Goal: Task Accomplishment & Management: Manage account settings

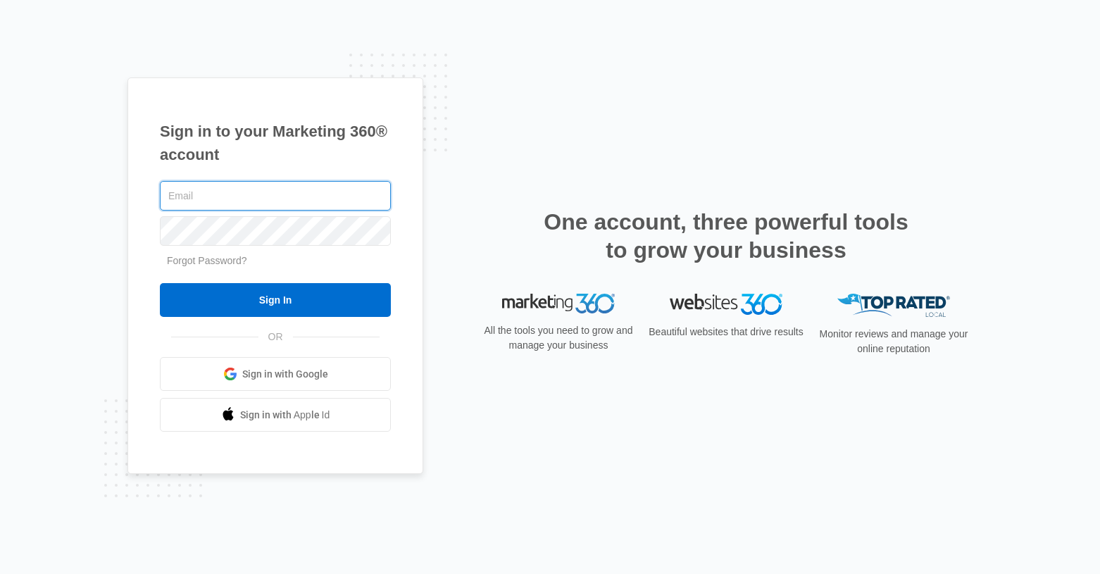
paste input "access@contractorindependence.com"
type input "access@contractorindependence.com"
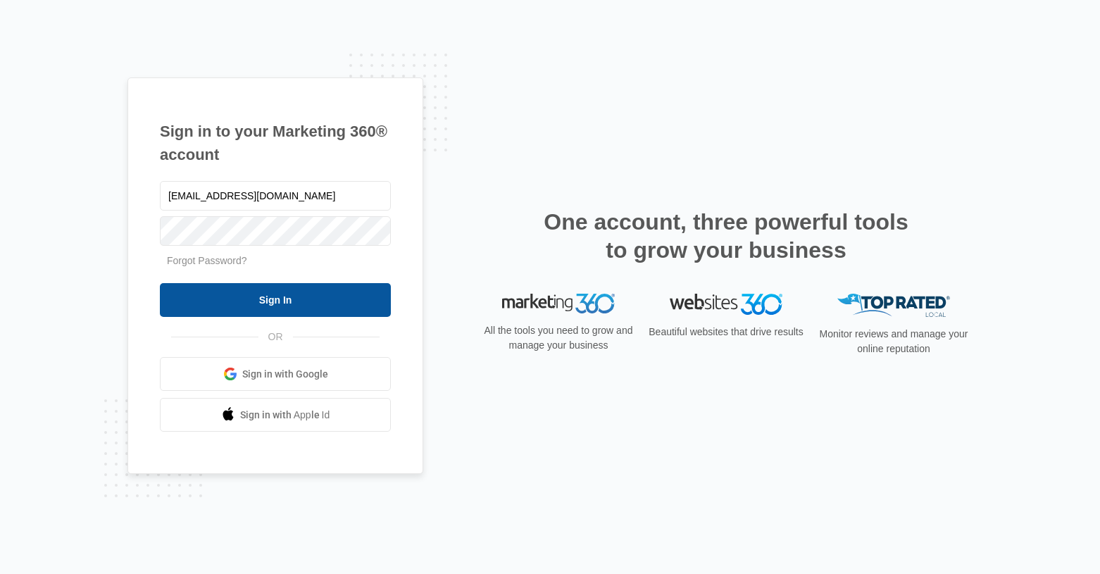
click at [275, 299] on input "Sign In" at bounding box center [275, 300] width 231 height 34
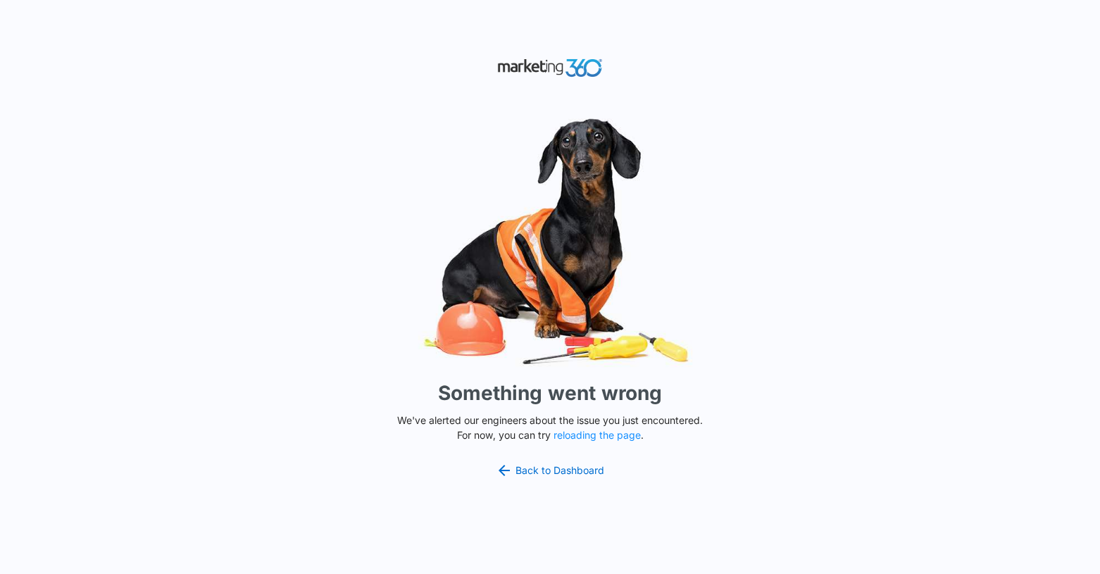
click at [577, 442] on div "Something went wrong We've alerted our engineers about the issue you just encou…" at bounding box center [550, 287] width 1100 height 574
click at [578, 442] on p "We've alerted our engineers about the issue you just encountered. For now, you …" at bounding box center [550, 428] width 317 height 30
click at [582, 441] on p "We've alerted our engineers about the issue you just encountered. For now, you …" at bounding box center [550, 428] width 317 height 30
click at [587, 435] on button "reloading the page" at bounding box center [597, 435] width 87 height 11
click at [564, 471] on link "Back to Dashboard" at bounding box center [550, 470] width 108 height 17
